Goal: Find specific page/section: Find specific page/section

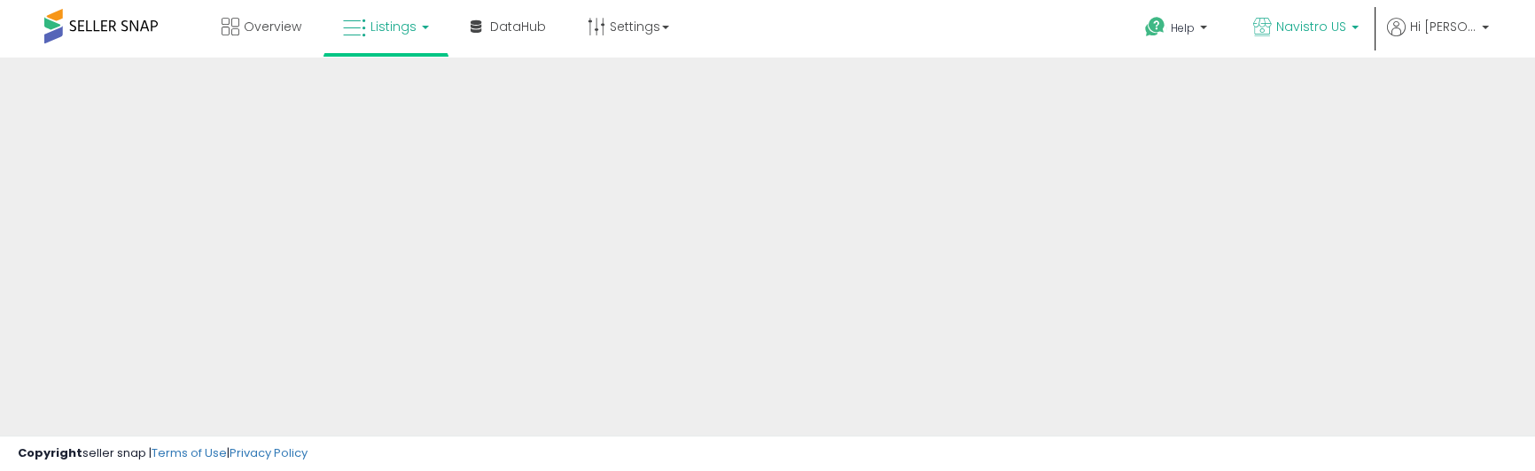
click at [1315, 33] on p "Navistro US" at bounding box center [1305, 29] width 105 height 22
click at [1272, 27] on icon at bounding box center [1262, 27] width 19 height 19
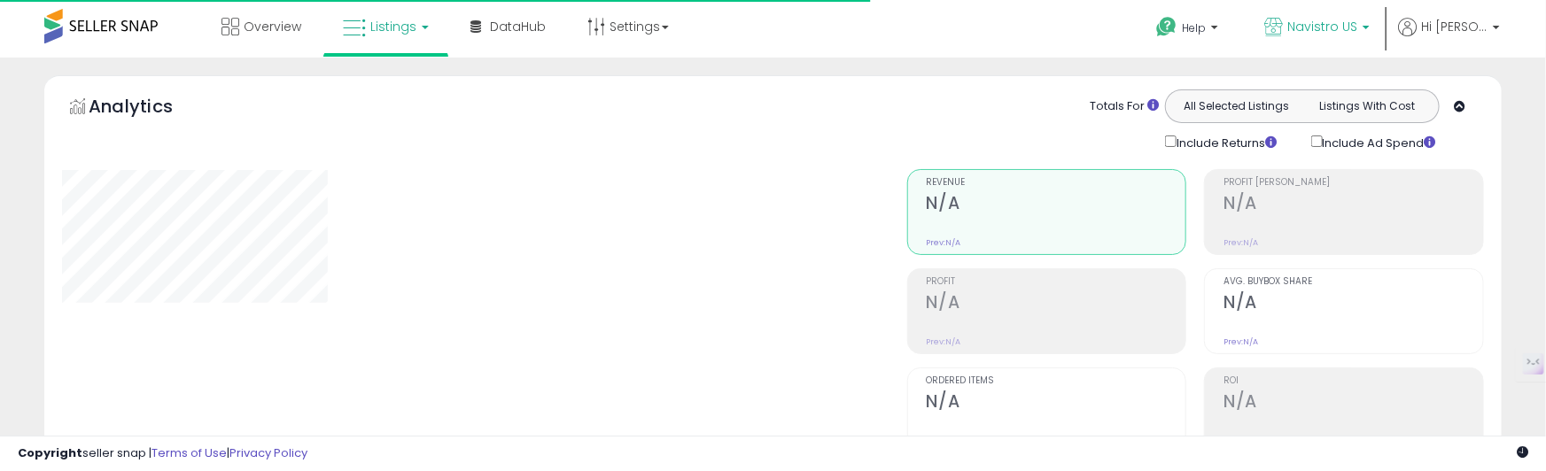
click at [1283, 27] on icon at bounding box center [1274, 27] width 19 height 19
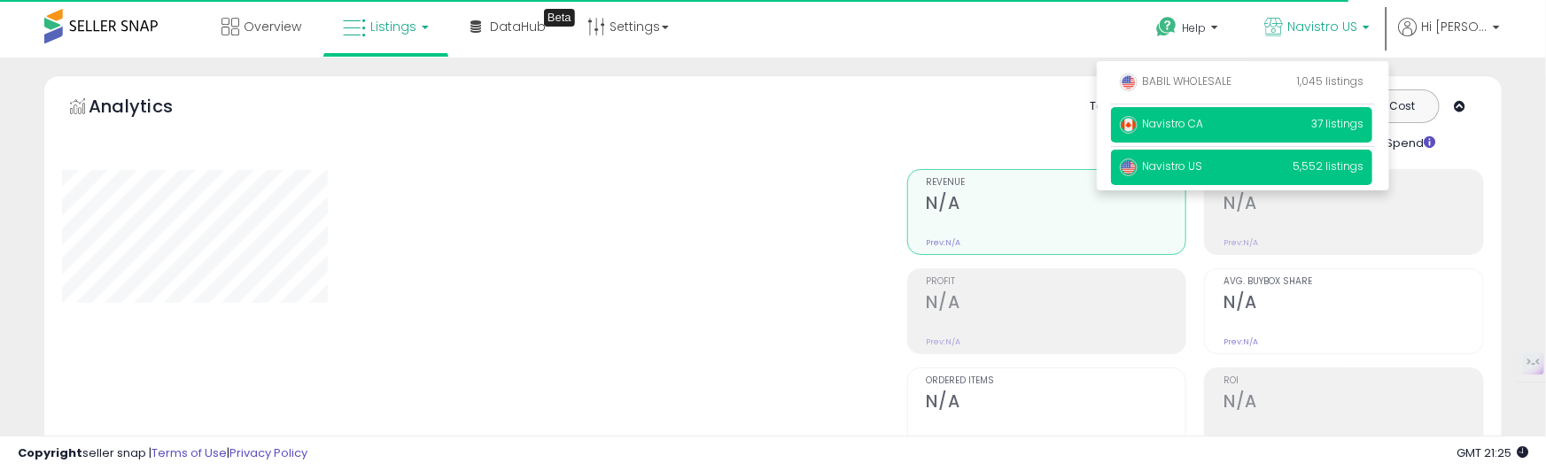
click at [1203, 126] on span "Navistro CA" at bounding box center [1161, 123] width 83 height 15
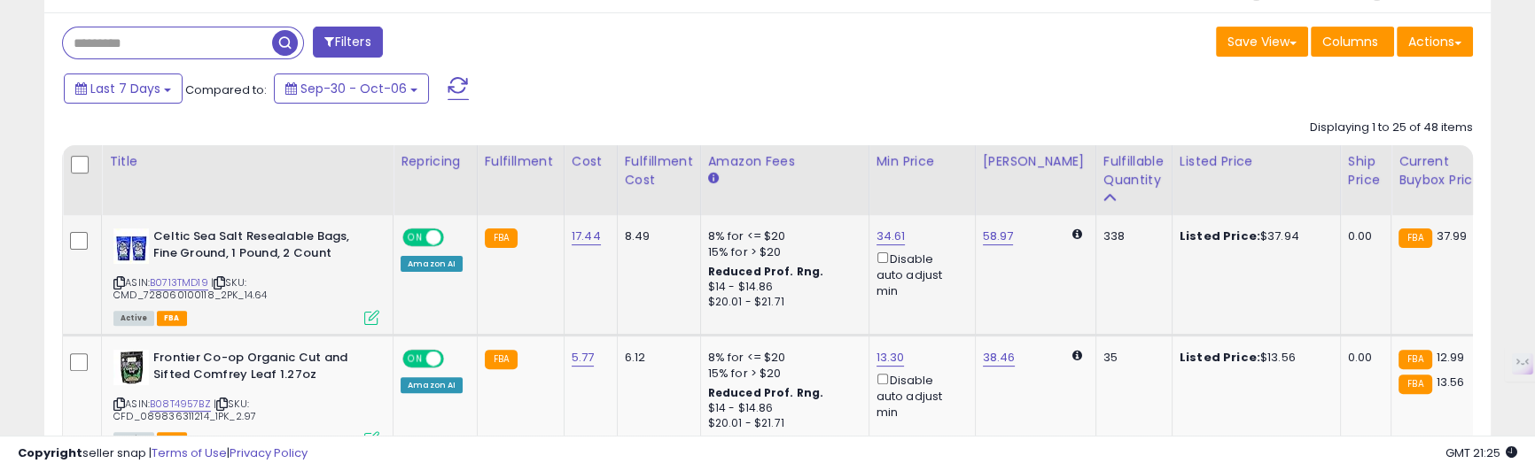
scroll to position [761, 0]
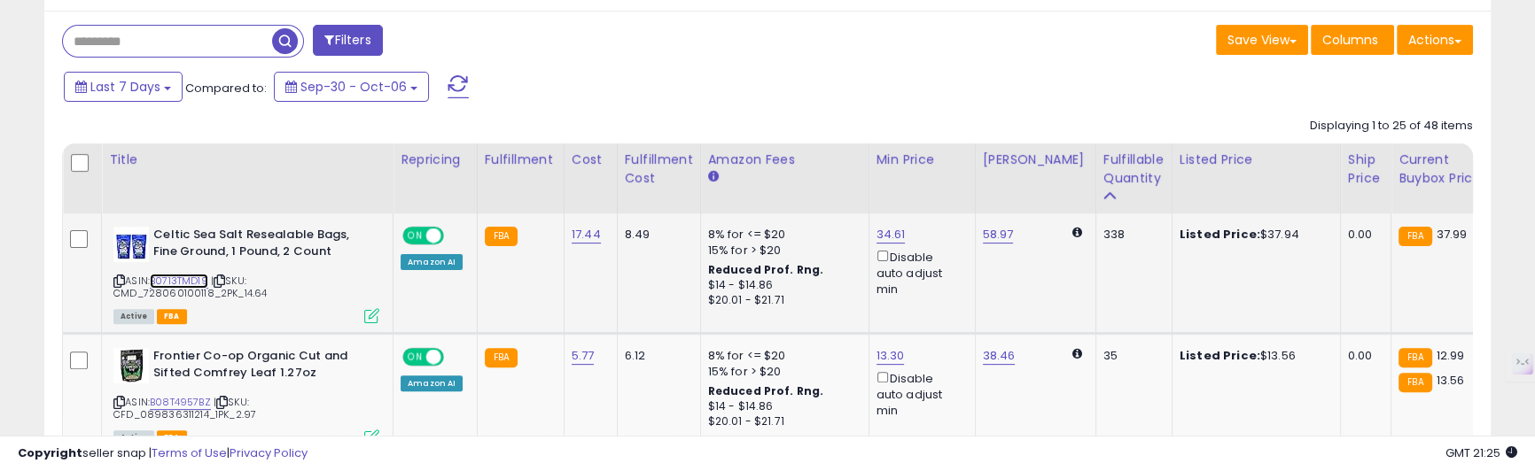
click at [170, 282] on link "B0713TMD19" at bounding box center [179, 281] width 58 height 15
click at [117, 282] on icon at bounding box center [119, 281] width 12 height 10
